Goal: Information Seeking & Learning: Learn about a topic

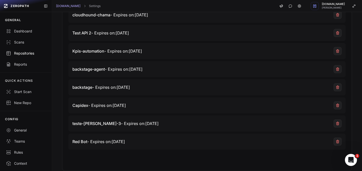
click at [23, 55] on div "Repositories" at bounding box center [26, 53] width 40 height 5
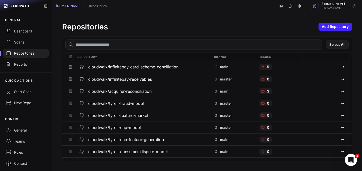
click at [114, 47] on input "text" at bounding box center [193, 44] width 257 height 10
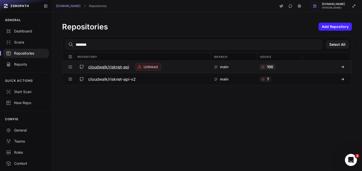
type input "*******"
click at [267, 68] on p "100" at bounding box center [270, 66] width 6 height 5
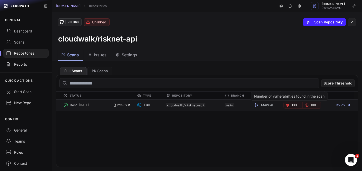
click at [286, 106] on icon "button" at bounding box center [288, 105] width 4 height 4
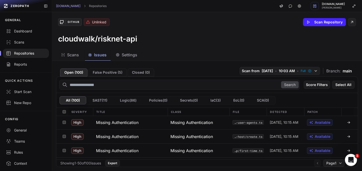
scroll to position [661, 0]
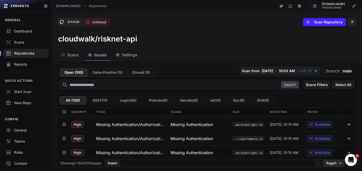
click at [338, 162] on icon "button" at bounding box center [340, 163] width 4 height 4
click at [327, 154] on div "Page 2" at bounding box center [330, 153] width 30 height 8
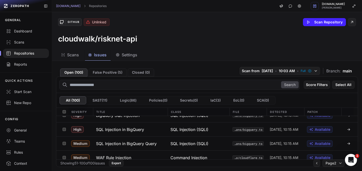
scroll to position [335, 0]
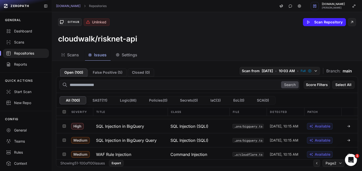
click at [28, 53] on div "Repositories" at bounding box center [26, 53] width 40 height 5
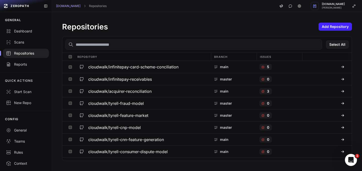
click at [135, 47] on input "text" at bounding box center [193, 44] width 257 height 10
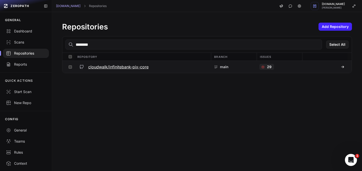
type input "********"
click at [134, 67] on h3 "cloudwalk/infinitebank-pix-core" at bounding box center [118, 67] width 60 height 6
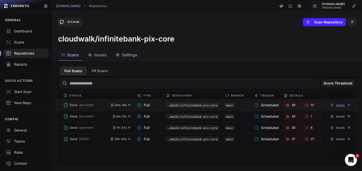
click at [336, 104] on link "Issues" at bounding box center [340, 105] width 21 height 4
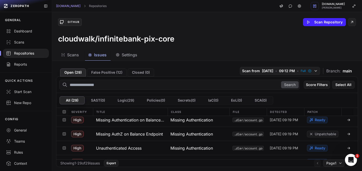
scroll to position [365, 0]
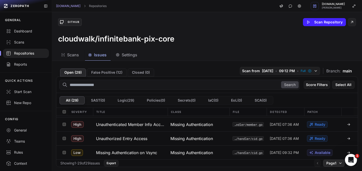
click at [339, 163] on icon "button" at bounding box center [340, 163] width 2 height 1
click at [347, 153] on icon at bounding box center [349, 153] width 4 height 4
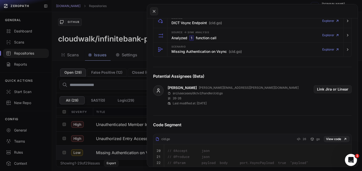
scroll to position [179, 0]
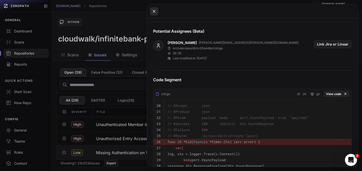
click at [154, 10] on icon at bounding box center [154, 11] width 5 height 6
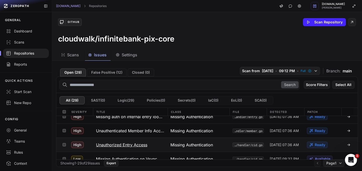
scroll to position [365, 0]
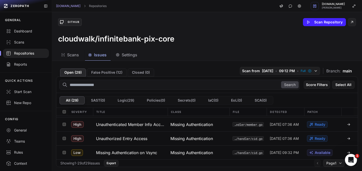
click at [28, 53] on div "Repositories" at bounding box center [26, 53] width 40 height 5
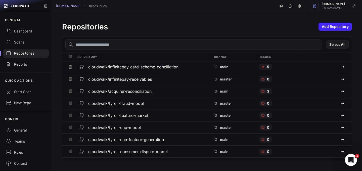
click at [137, 45] on input "text" at bounding box center [193, 44] width 257 height 10
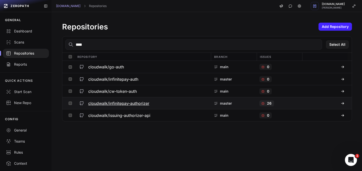
type input "****"
click at [124, 104] on h3 "cloudwalk/infinitepay-authorizer" at bounding box center [118, 103] width 61 height 6
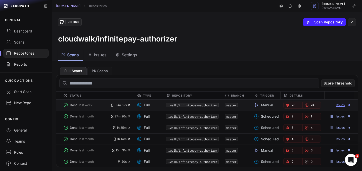
click at [337, 106] on link "Issues" at bounding box center [340, 105] width 21 height 4
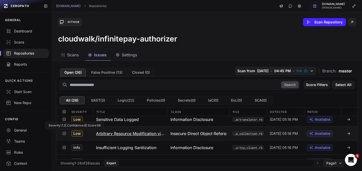
scroll to position [274, 0]
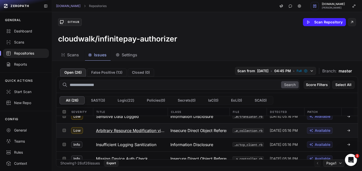
click at [76, 130] on span "Low" at bounding box center [77, 130] width 12 height 7
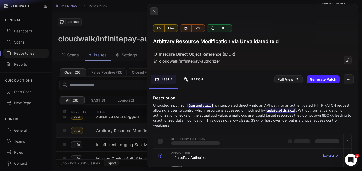
click at [153, 12] on icon at bounding box center [154, 11] width 2 height 2
